Goal: Information Seeking & Learning: Find specific fact

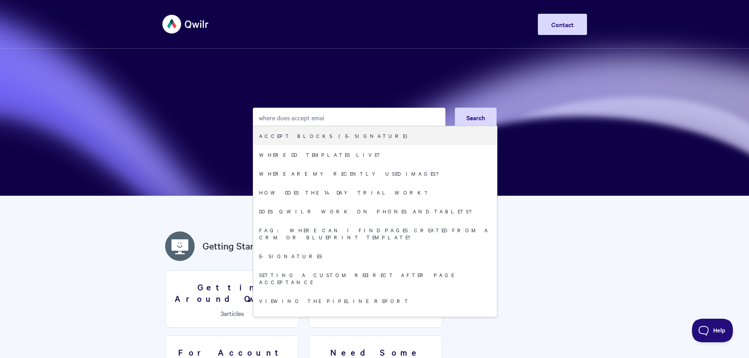
type input "where does accept email"
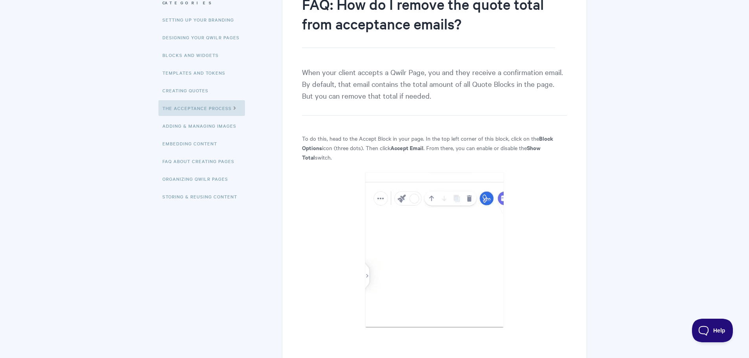
scroll to position [39, 0]
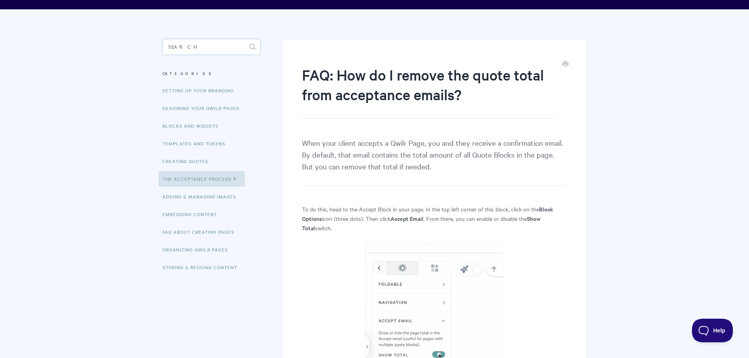
click at [188, 48] on input "Search" at bounding box center [211, 47] width 98 height 16
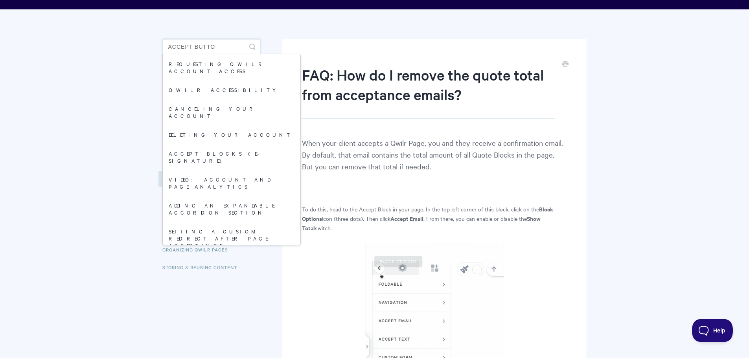
type input "accept button"
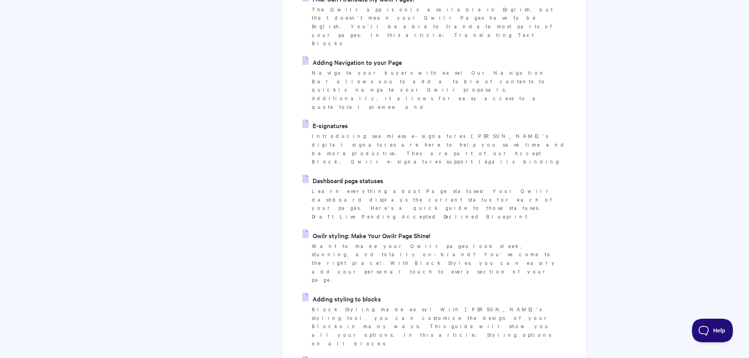
scroll to position [79, 0]
